Goal: Navigation & Orientation: Find specific page/section

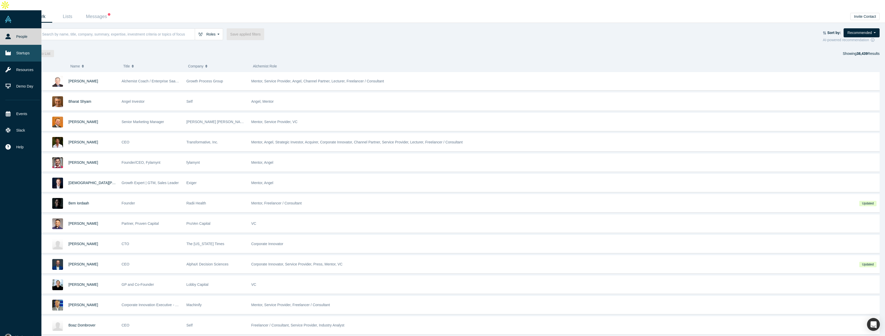
click at [22, 45] on link "Startups" at bounding box center [22, 53] width 45 height 16
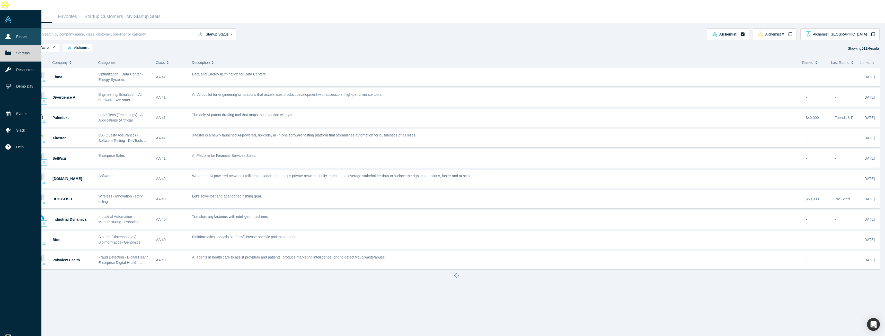
click at [21, 28] on link "People" at bounding box center [22, 36] width 45 height 16
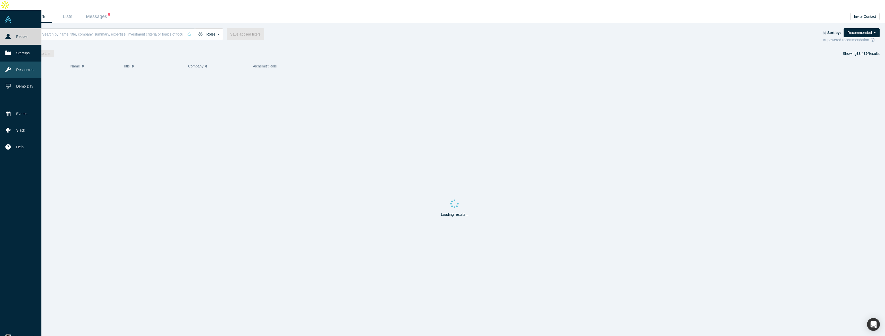
click at [26, 64] on link "Resources" at bounding box center [22, 69] width 45 height 16
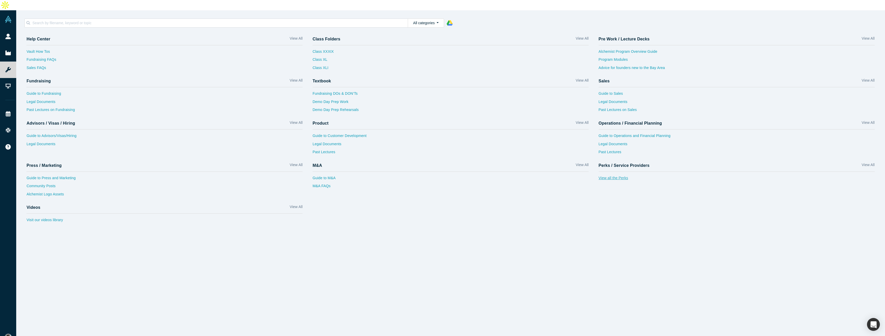
click at [620, 175] on link "View all the Perks" at bounding box center [737, 179] width 276 height 8
